Goal: Information Seeking & Learning: Check status

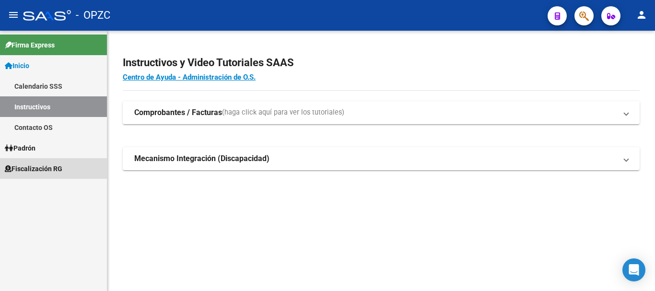
click at [38, 168] on span "Fiscalización RG" at bounding box center [34, 169] width 58 height 11
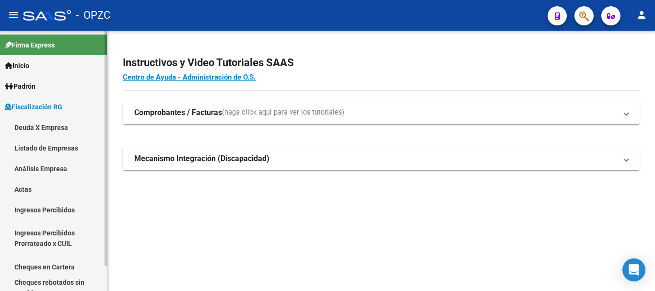
scroll to position [27, 0]
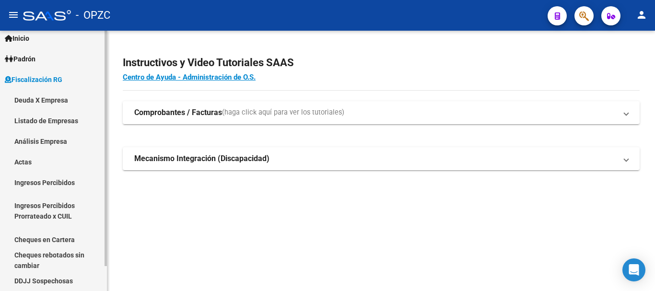
click at [105, 274] on div at bounding box center [106, 161] width 2 height 260
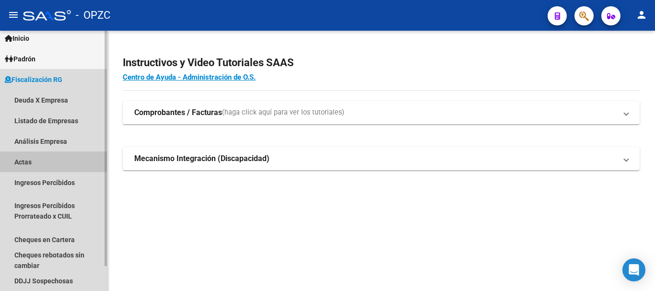
click at [26, 160] on link "Actas" at bounding box center [53, 162] width 107 height 21
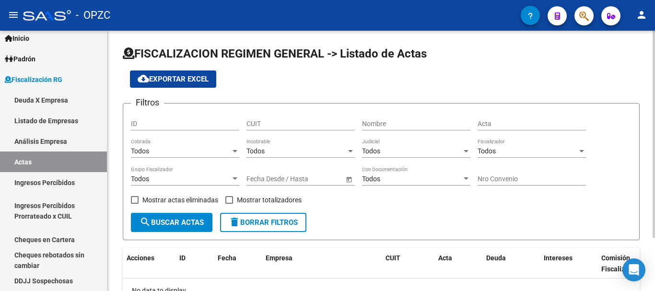
scroll to position [67, 0]
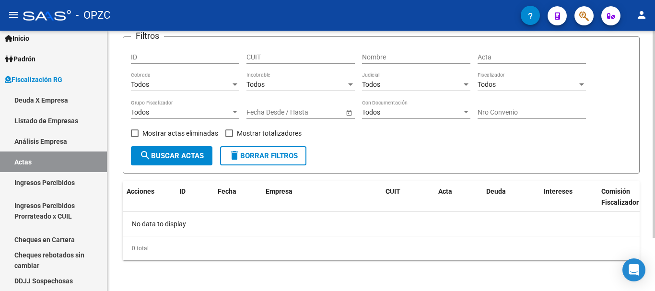
click at [647, 252] on div at bounding box center [654, 161] width 2 height 260
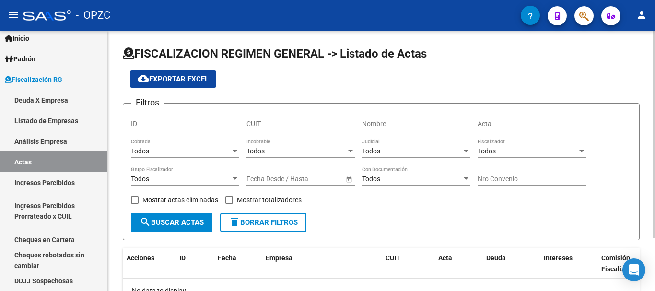
click at [647, 60] on div at bounding box center [654, 161] width 2 height 260
click at [579, 152] on div at bounding box center [581, 151] width 5 height 2
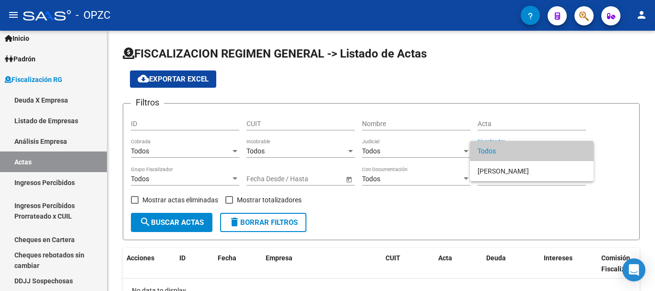
click at [173, 177] on div at bounding box center [327, 145] width 655 height 291
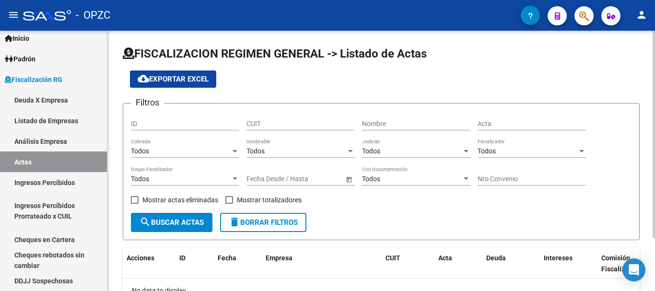
click at [467, 176] on div at bounding box center [466, 179] width 9 height 8
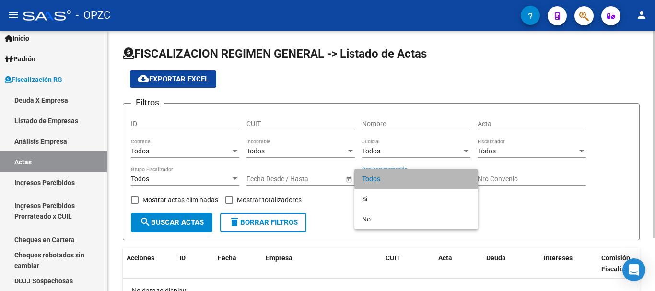
click at [467, 176] on span "Todos" at bounding box center [416, 179] width 108 height 20
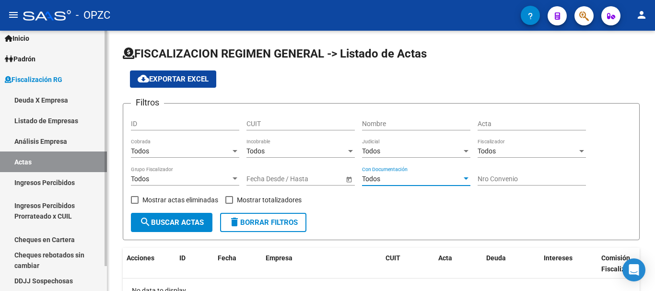
click at [41, 59] on link "Padrón" at bounding box center [53, 58] width 107 height 21
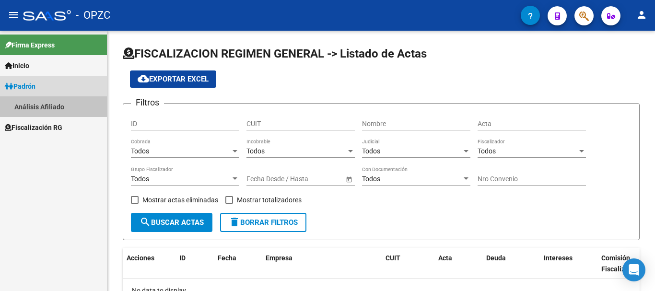
click at [47, 102] on link "Análisis Afiliado" at bounding box center [53, 106] width 107 height 21
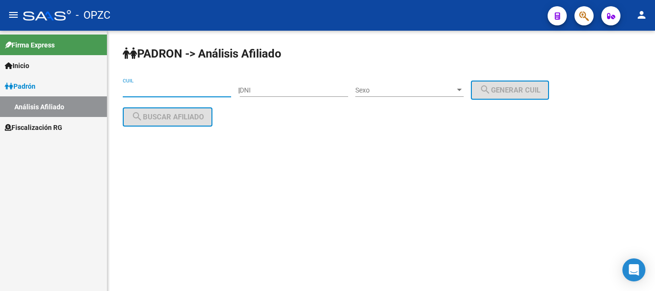
click at [161, 92] on input "CUIL" at bounding box center [177, 90] width 108 height 8
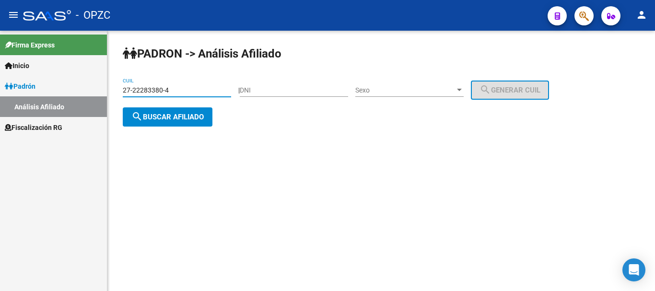
type input "27-22283380-4"
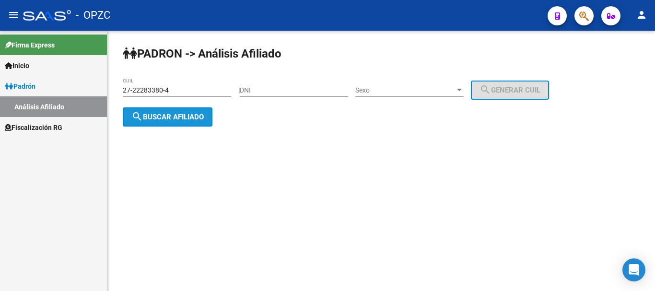
click at [176, 121] on button "search Buscar afiliado" at bounding box center [168, 116] width 90 height 19
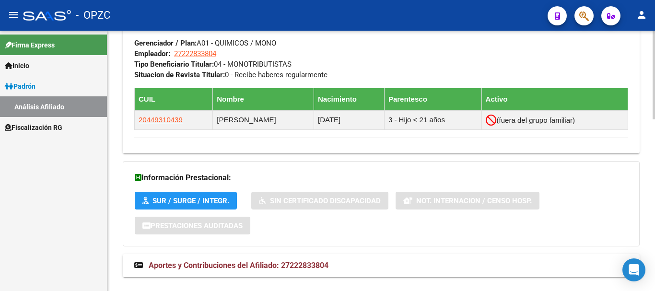
scroll to position [503, 0]
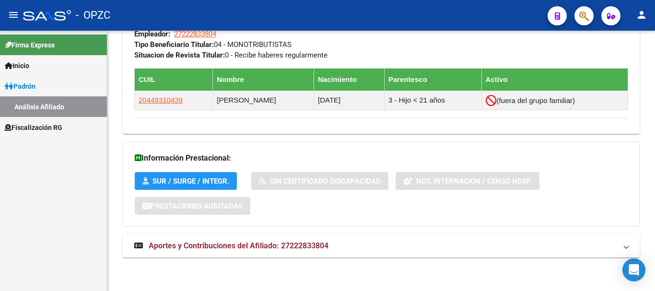
click at [284, 246] on span "Aportes y Contribuciones del Afiliado: 27222833804" at bounding box center [239, 245] width 180 height 9
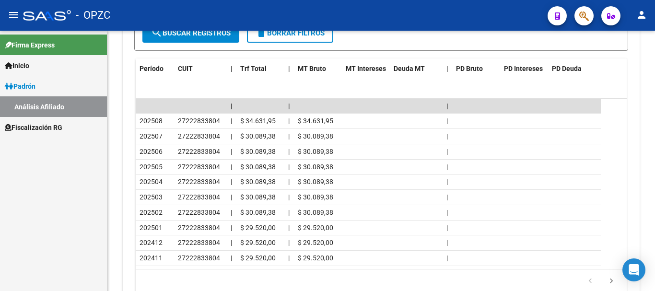
scroll to position [896, 0]
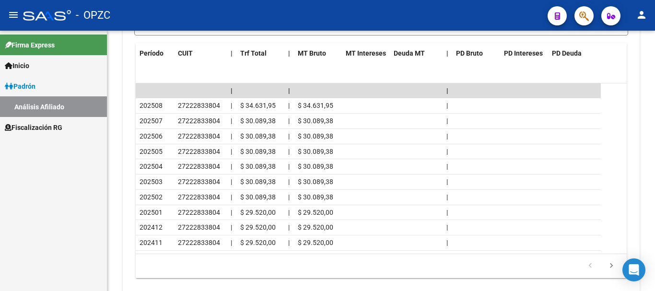
click at [647, 270] on div at bounding box center [654, 253] width 2 height 57
click at [25, 65] on span "Inicio" at bounding box center [17, 65] width 24 height 11
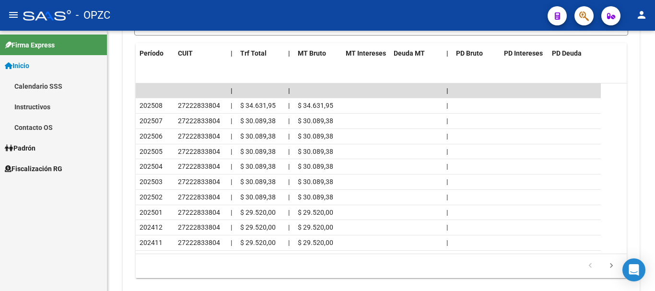
click at [35, 147] on span "Padrón" at bounding box center [20, 148] width 31 height 11
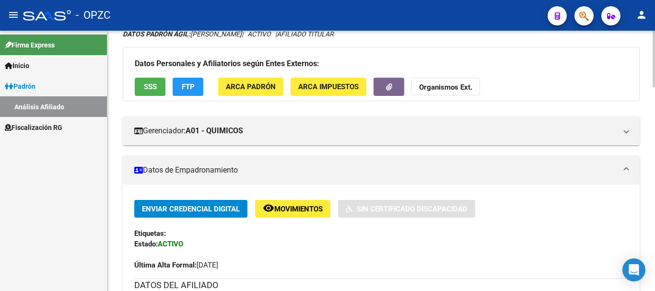
scroll to position [0, 0]
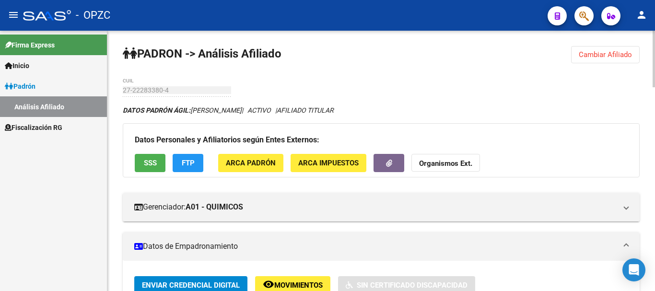
click at [647, 20] on div "menu - OPZC person Firma Express Inicio Calendario SSS Instructivos Contacto OS…" at bounding box center [327, 145] width 655 height 291
